Goal: Transaction & Acquisition: Obtain resource

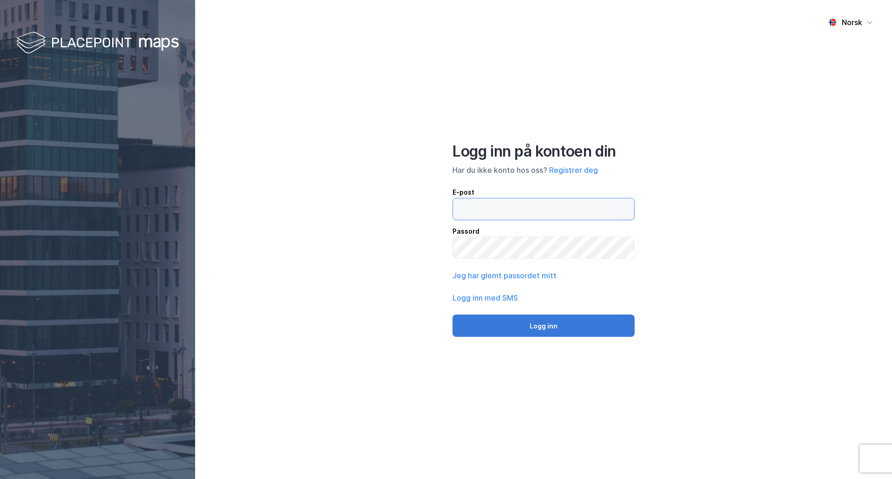
type input "[EMAIL_ADDRESS][DOMAIN_NAME]"
click at [533, 329] on button "Logg inn" at bounding box center [543, 325] width 182 height 22
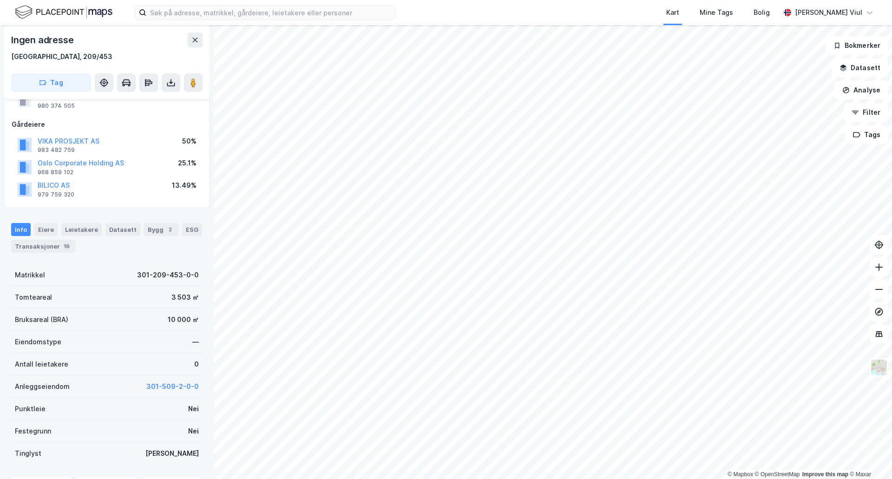
scroll to position [76, 0]
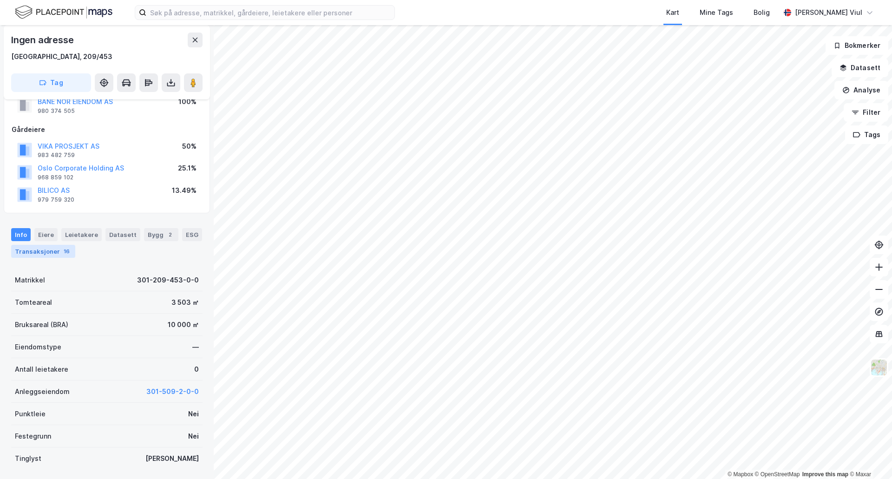
click at [41, 255] on div "Transaksjoner 16" at bounding box center [43, 251] width 64 height 13
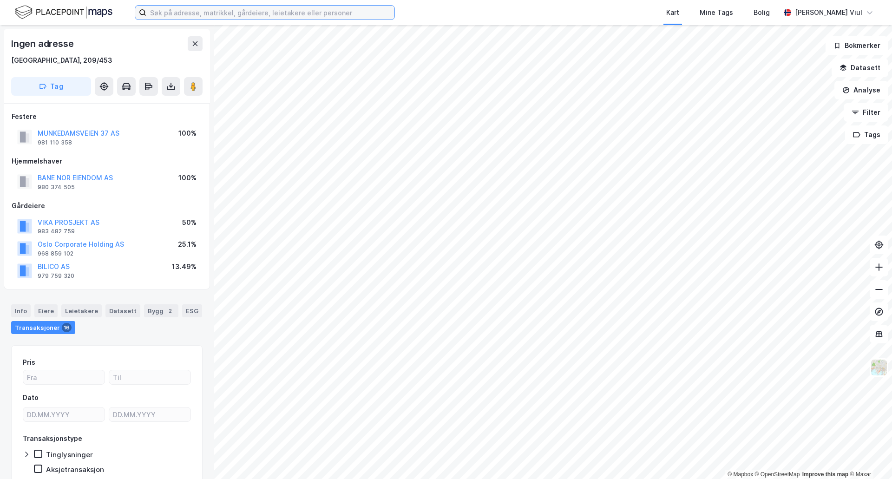
click at [262, 11] on input at bounding box center [270, 13] width 248 height 14
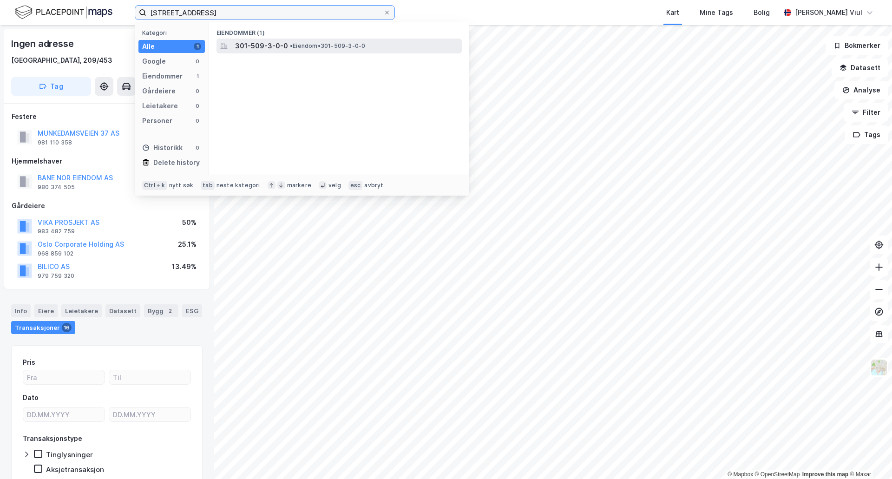
type input "[STREET_ADDRESS]"
click at [280, 42] on span "301-509-3-0-0" at bounding box center [261, 45] width 53 height 11
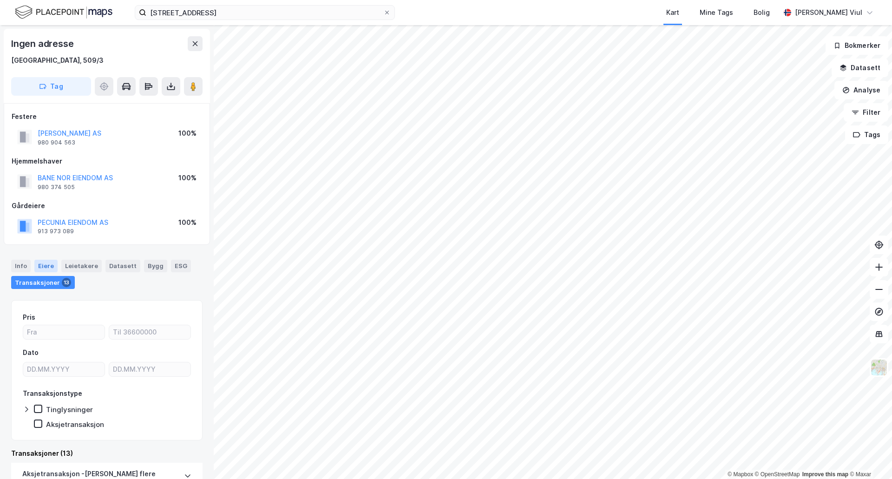
click at [43, 267] on div "Eiere" at bounding box center [45, 266] width 23 height 12
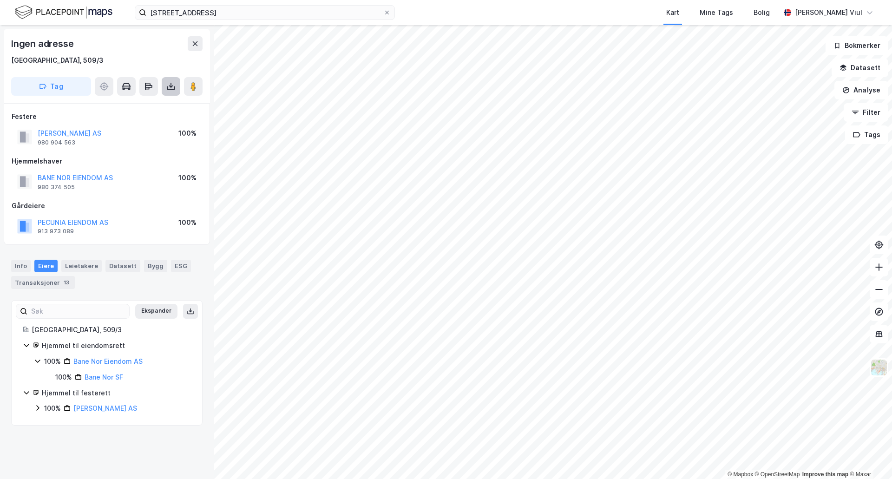
click at [172, 88] on icon at bounding box center [170, 86] width 9 height 9
click at [135, 117] on div "Last ned matrikkelrapport" at bounding box center [136, 119] width 77 height 7
click at [149, 102] on div "Last ned grunnbok" at bounding box center [125, 104] width 54 height 7
